Goal: Task Accomplishment & Management: Manage account settings

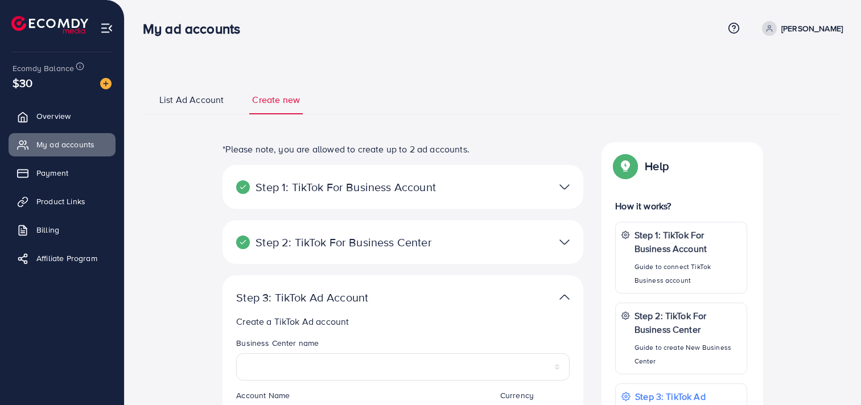
select select
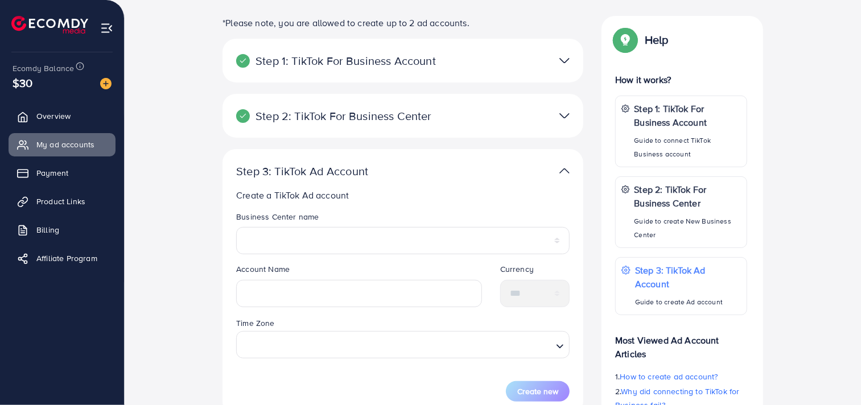
click at [565, 166] on img at bounding box center [564, 171] width 10 height 16
click at [567, 172] on img at bounding box center [564, 171] width 10 height 16
click at [567, 171] on img at bounding box center [564, 171] width 10 height 16
click at [565, 170] on img at bounding box center [564, 171] width 10 height 16
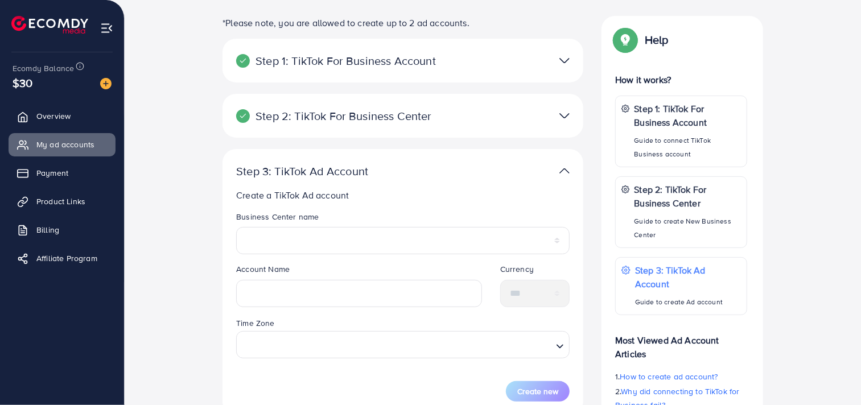
click at [565, 170] on img at bounding box center [564, 171] width 10 height 16
click at [563, 170] on img at bounding box center [564, 171] width 10 height 16
click at [555, 166] on div at bounding box center [519, 171] width 117 height 16
click at [560, 171] on img at bounding box center [564, 171] width 10 height 16
click at [561, 168] on img at bounding box center [564, 171] width 10 height 16
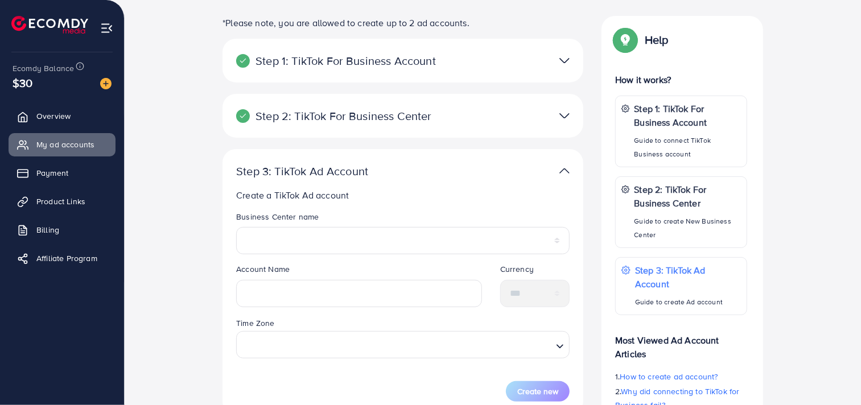
click at [561, 168] on img at bounding box center [564, 171] width 10 height 16
click at [564, 167] on img at bounding box center [564, 171] width 10 height 16
click at [44, 118] on span "Overview" at bounding box center [56, 115] width 34 height 11
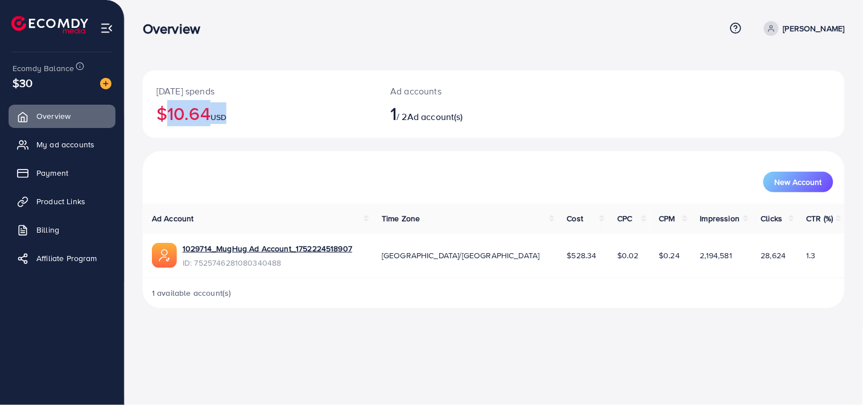
drag, startPoint x: 243, startPoint y: 116, endPoint x: 155, endPoint y: 116, distance: 87.6
click at [155, 116] on div "[DATE] spends $10.64 USD" at bounding box center [260, 104] width 234 height 67
drag, startPoint x: 226, startPoint y: 93, endPoint x: 158, endPoint y: 95, distance: 68.3
click at [158, 95] on p "[DATE] spends" at bounding box center [259, 91] width 207 height 14
click at [74, 145] on span "My ad accounts" at bounding box center [68, 144] width 58 height 11
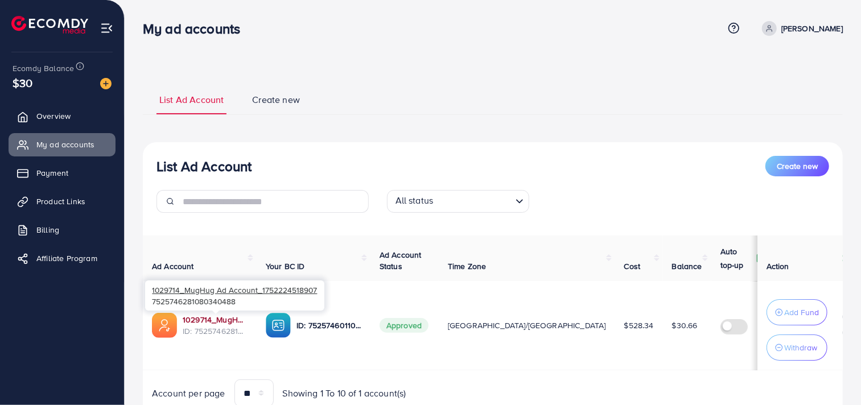
click at [222, 321] on link "1029714_MugHug Ad Account_1752224518907" at bounding box center [215, 319] width 65 height 11
